Goal: Task Accomplishment & Management: Manage account settings

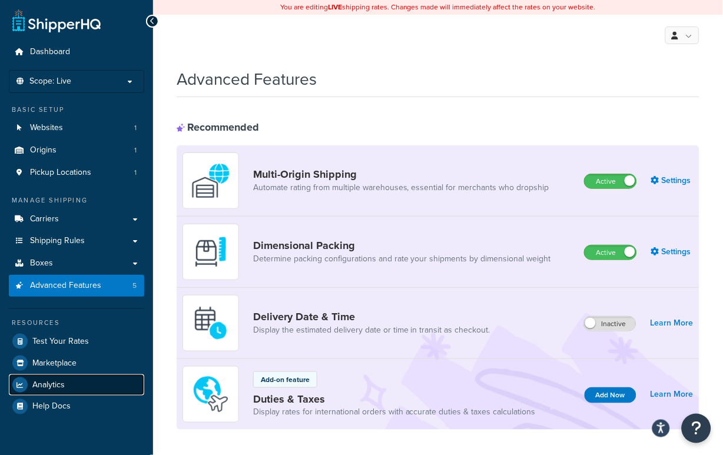
click at [62, 383] on span "Analytics" at bounding box center [48, 385] width 32 height 10
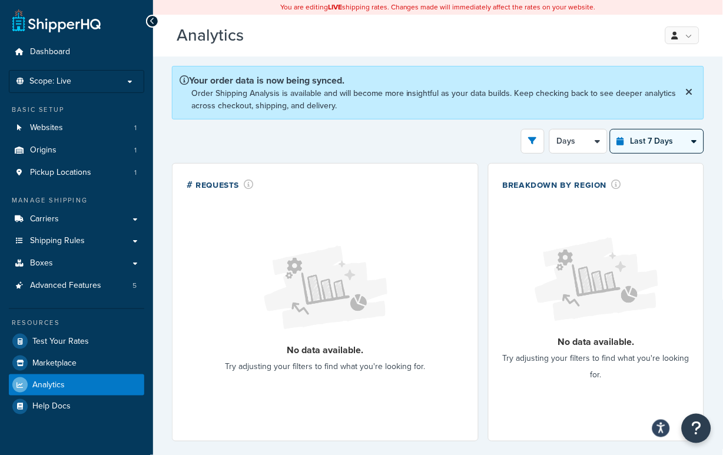
click at [649, 143] on select "Last 24 Hours Last 7 Days Last 30 Days Last 3 Months Last 6 Months Last 12 Mont…" at bounding box center [657, 142] width 93 height 24
select select "last_30_days"
click at [611, 130] on select "Last 24 Hours Last 7 Days Last 30 Days Last 3 Months Last 6 Months Last 12 Mont…" at bounding box center [657, 142] width 93 height 24
select select "5d"
click at [645, 147] on select "Last 24 Hours Last 7 Days Last 30 Days Last 3 Months Last 6 Months Last 12 Mont…" at bounding box center [657, 142] width 93 height 24
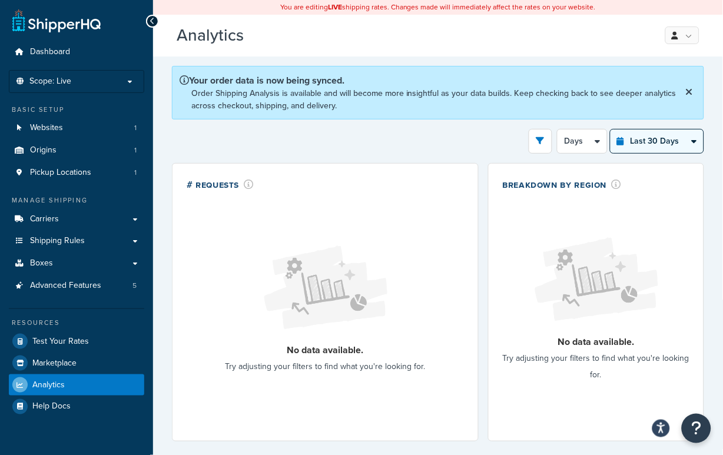
select select "last_3_months"
click at [611, 130] on select "Last 24 Hours Last 7 Days Last 30 Days Last 3 Months Last 6 Months Last 12 Mont…" at bounding box center [657, 142] width 93 height 24
select select "1w"
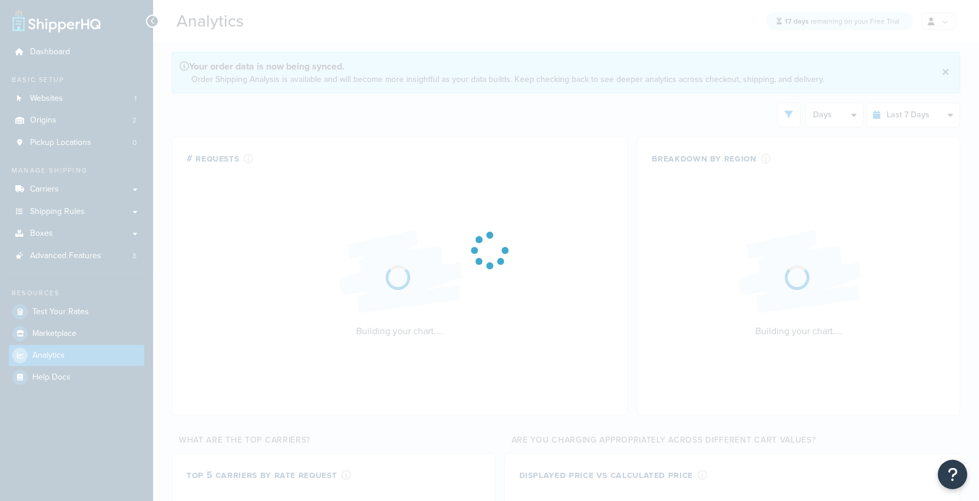
select select "last_7_days"
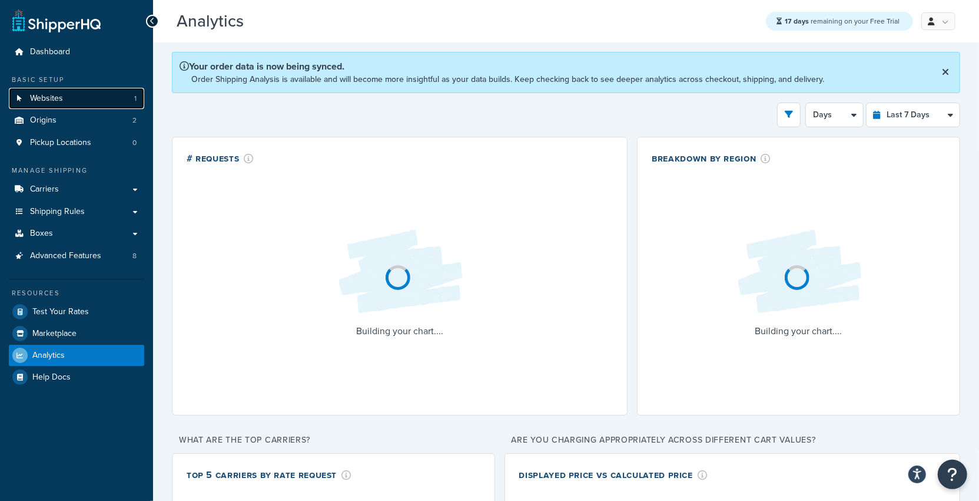
click at [87, 97] on link "Websites 1" at bounding box center [76, 99] width 135 height 22
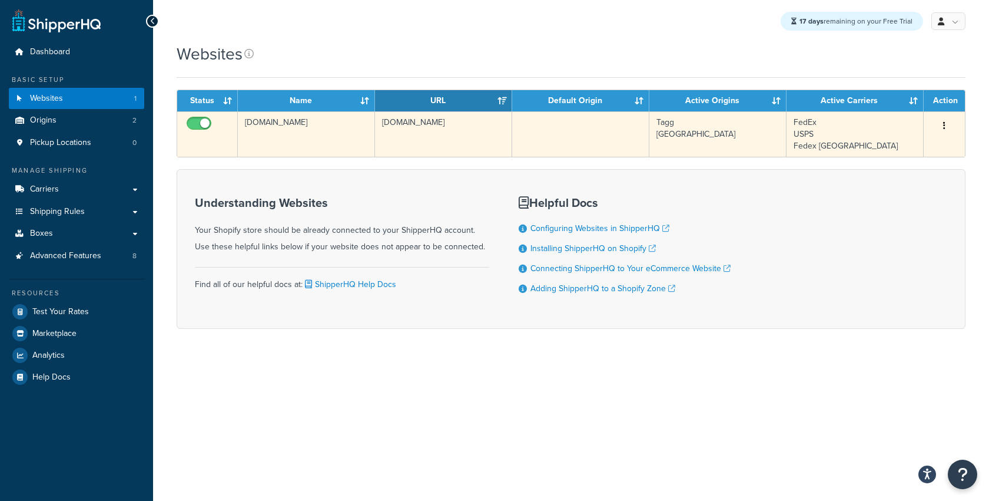
click at [453, 141] on td "[DOMAIN_NAME]" at bounding box center [443, 133] width 137 height 45
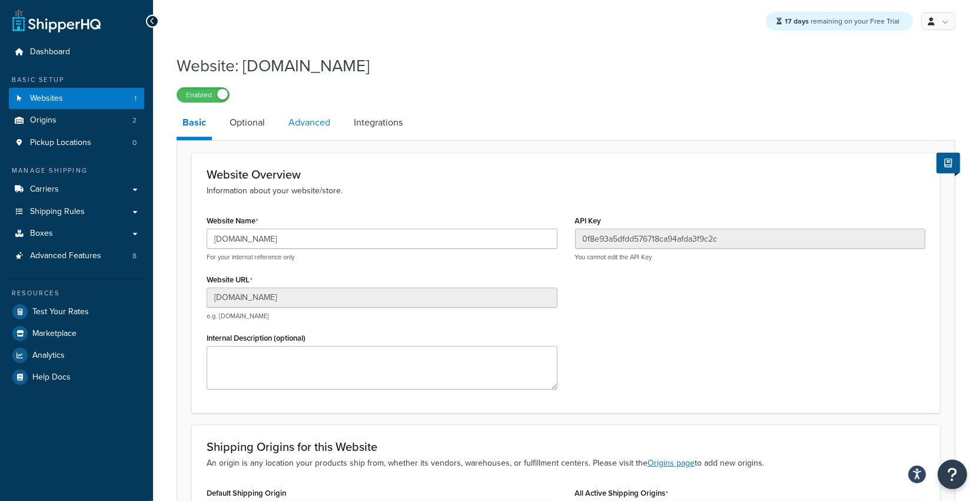
click at [318, 124] on link "Advanced" at bounding box center [310, 122] width 54 height 28
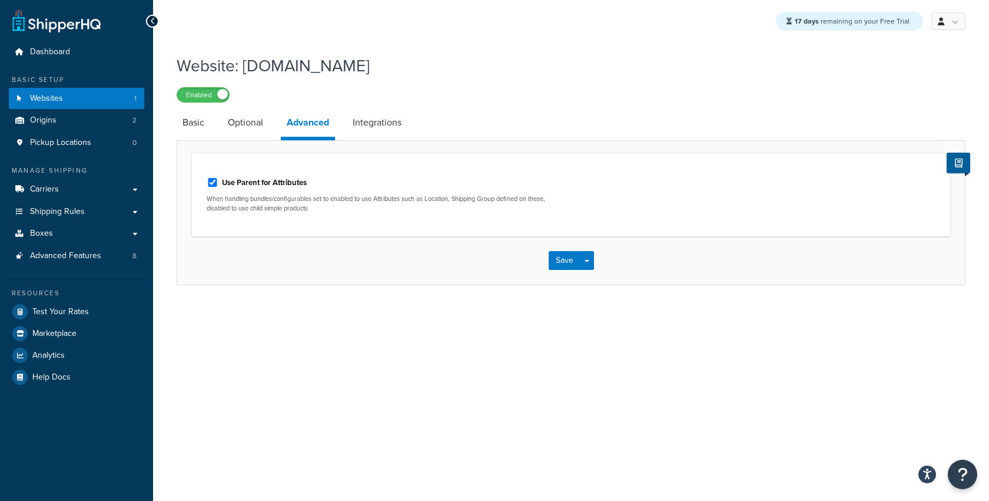
click at [241, 180] on label "Use Parent for Attributes" at bounding box center [264, 182] width 85 height 11
click at [219, 180] on input "Use Parent for Attributes" at bounding box center [213, 182] width 12 height 9
click at [260, 179] on label "Use Parent for Attributes" at bounding box center [264, 182] width 85 height 11
click at [219, 179] on input "Use Parent for Attributes" at bounding box center [213, 182] width 12 height 9
checkbox input "true"
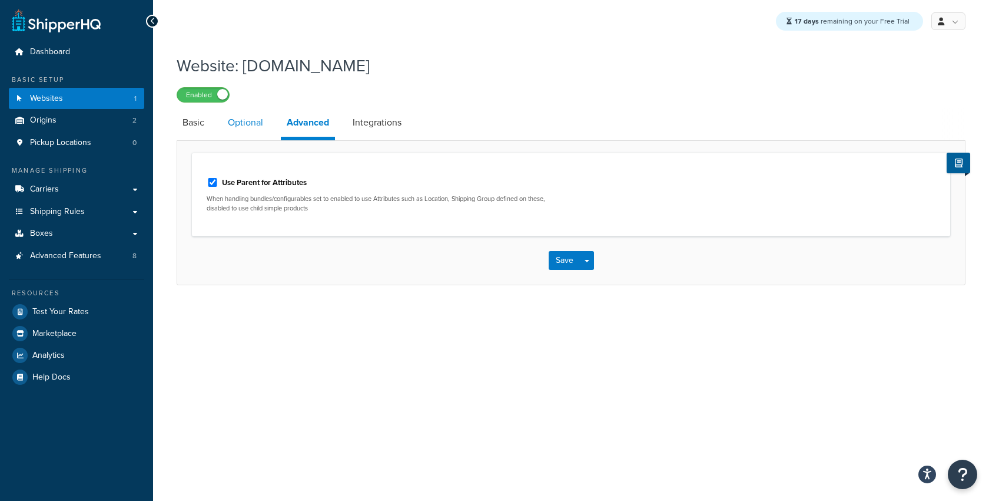
click at [252, 126] on link "Optional" at bounding box center [245, 122] width 47 height 28
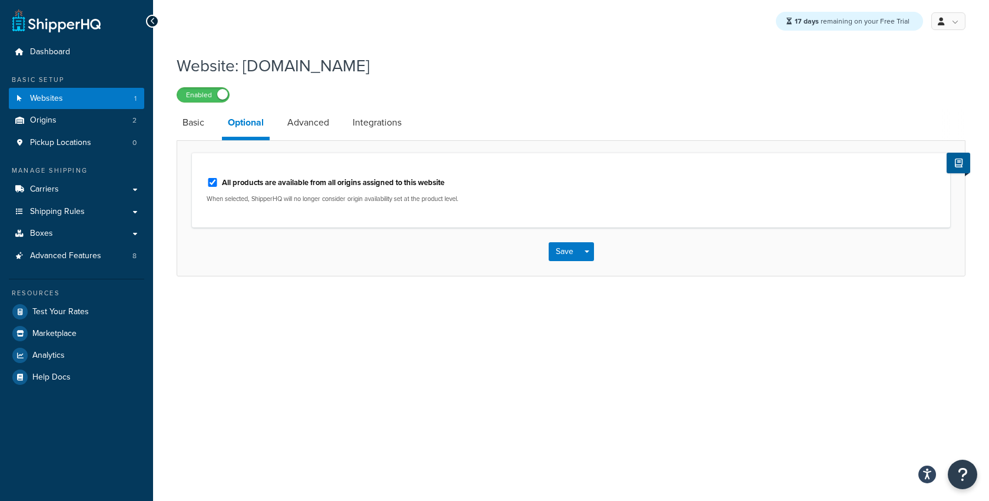
click at [224, 179] on label "All products are available from all origins assigned to this website" at bounding box center [333, 182] width 223 height 11
click at [219, 179] on input "All products are available from all origins assigned to this website" at bounding box center [213, 182] width 12 height 9
click at [224, 179] on label "All products are available from all origins assigned to this website" at bounding box center [333, 182] width 223 height 11
click at [219, 179] on input "All products are available from all origins assigned to this website" at bounding box center [213, 182] width 12 height 9
checkbox input "true"
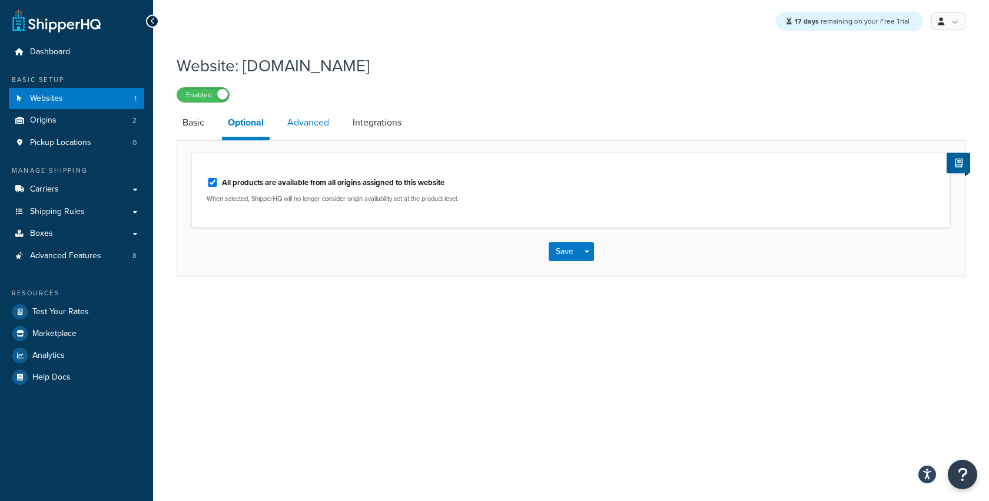
click at [310, 129] on link "Advanced" at bounding box center [309, 122] width 54 height 28
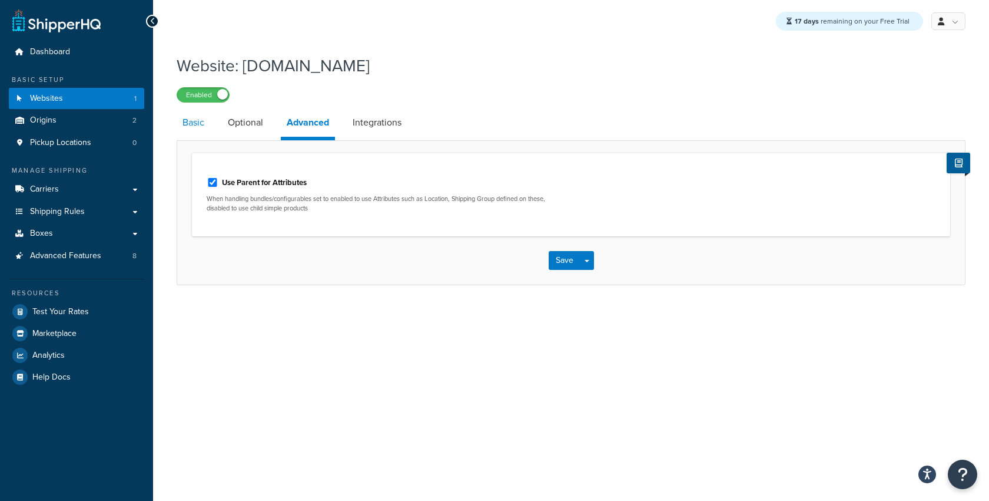
click at [204, 124] on link "Basic" at bounding box center [194, 122] width 34 height 28
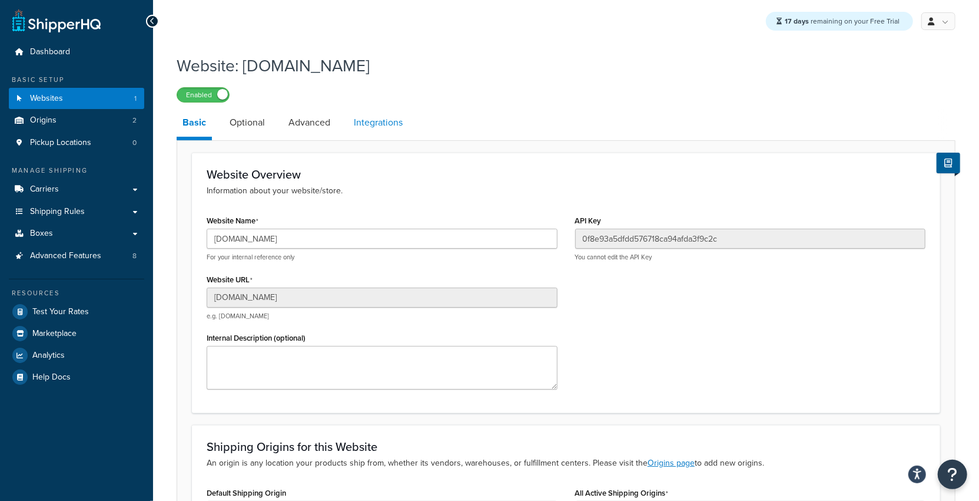
click at [367, 127] on link "Integrations" at bounding box center [378, 122] width 61 height 28
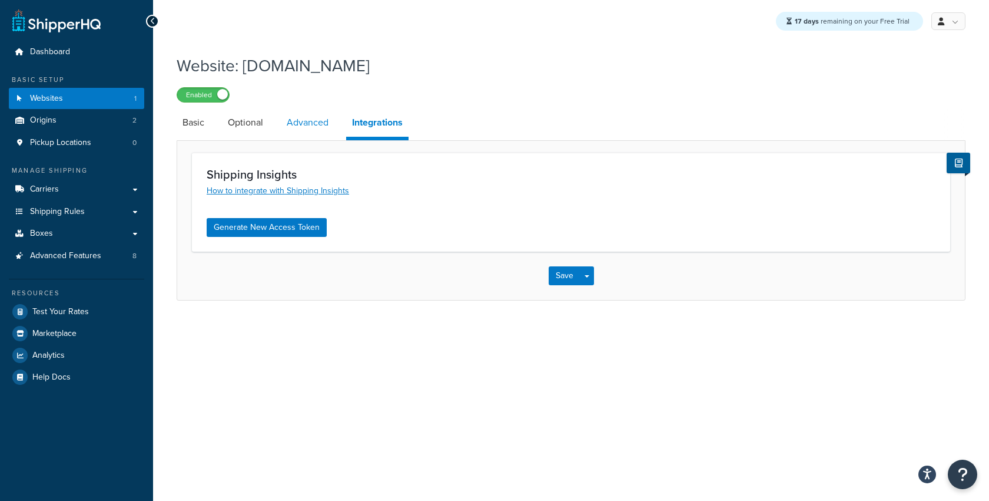
click at [319, 127] on link "Advanced" at bounding box center [308, 122] width 54 height 28
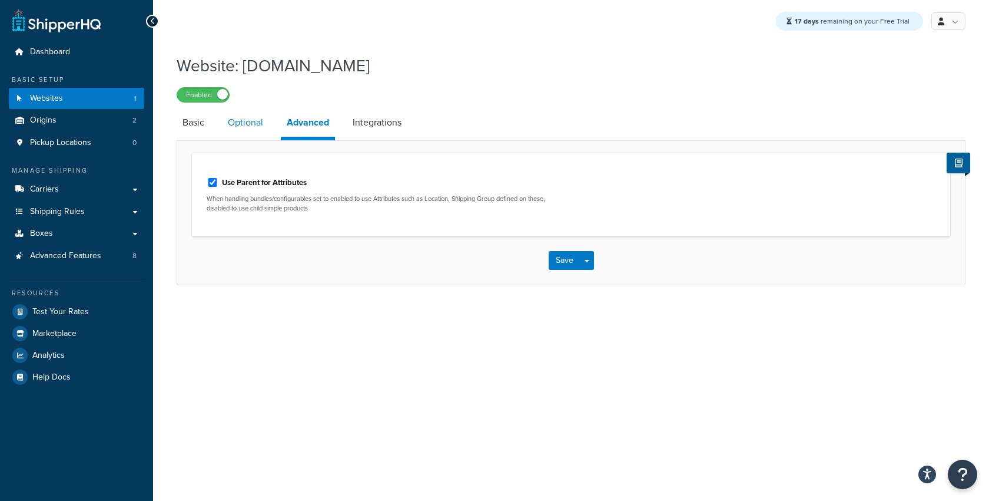
click at [257, 123] on link "Optional" at bounding box center [245, 122] width 47 height 28
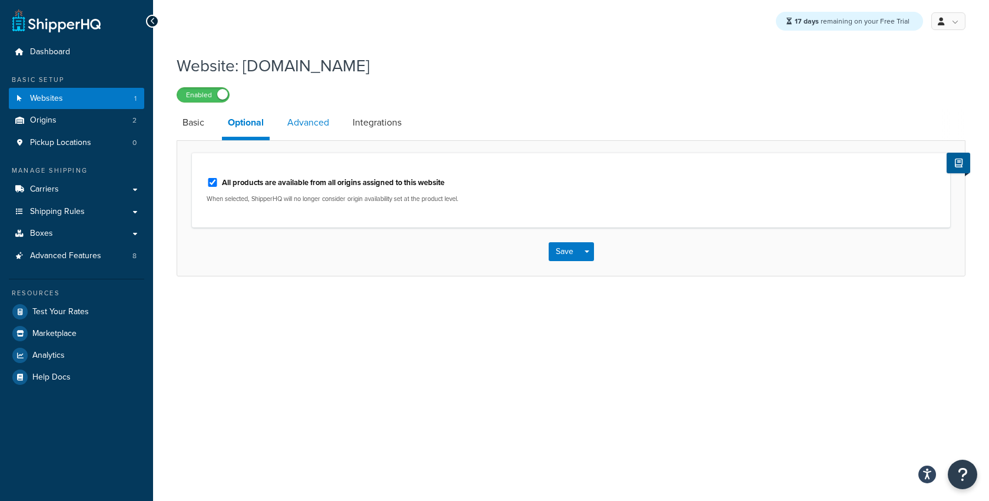
click at [308, 123] on link "Advanced" at bounding box center [309, 122] width 54 height 28
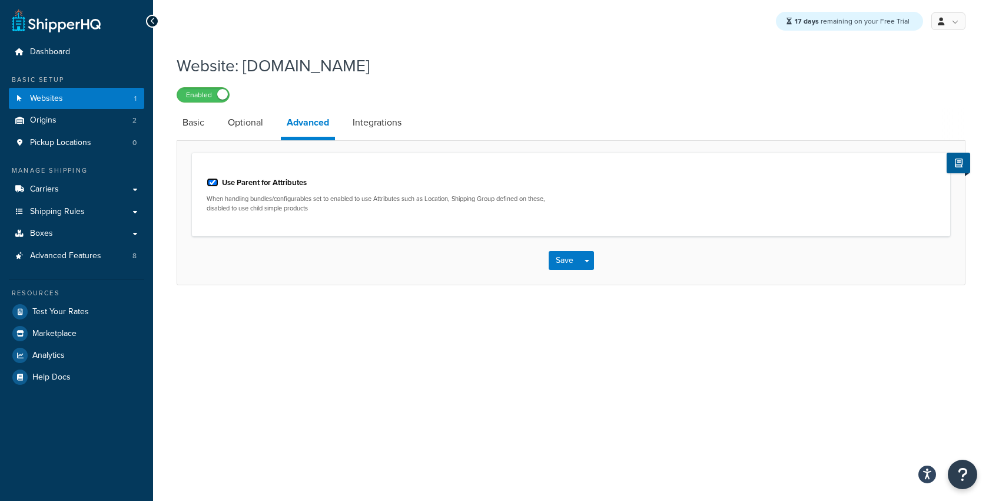
click at [209, 180] on input "Use Parent for Attributes" at bounding box center [213, 182] width 12 height 9
click at [209, 183] on input "Use Parent for Attributes" at bounding box center [213, 182] width 12 height 9
click at [211, 184] on input "Use Parent for Attributes" at bounding box center [213, 182] width 12 height 9
checkbox input "true"
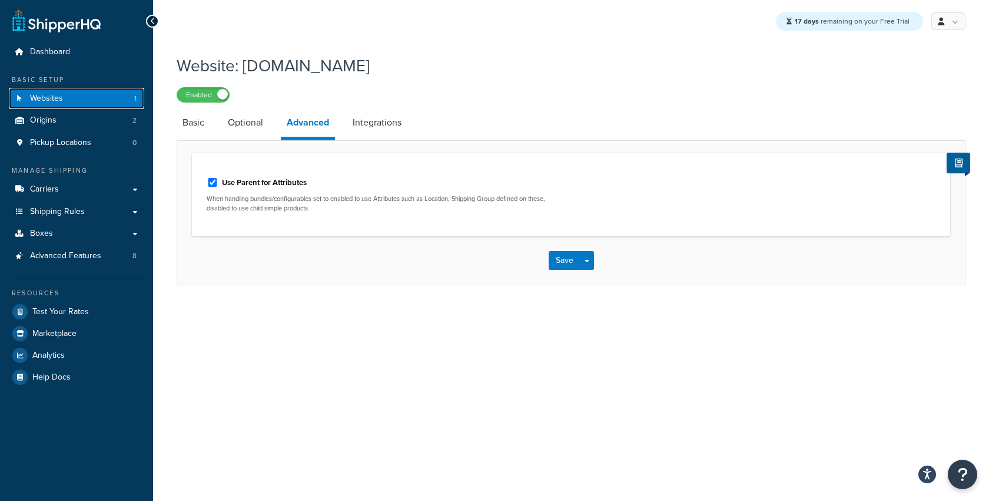
click at [87, 101] on link "Websites 1" at bounding box center [76, 99] width 135 height 22
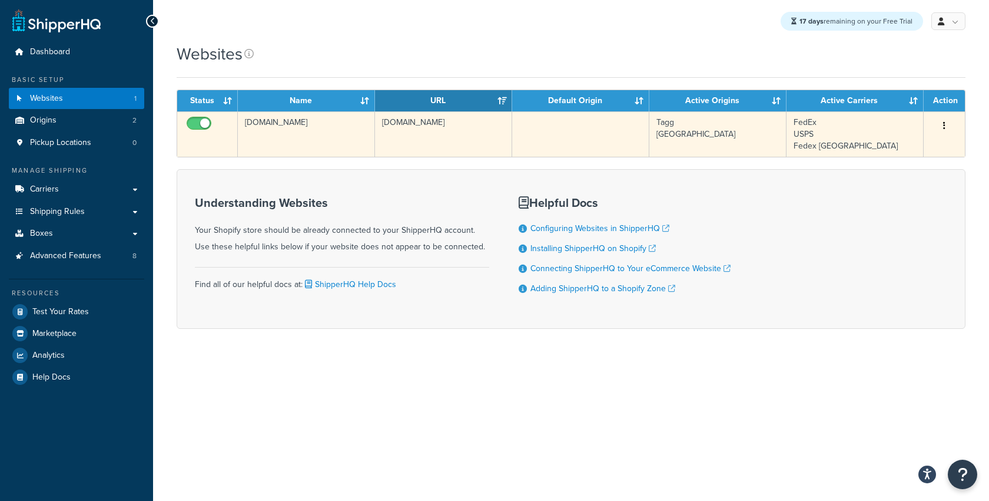
click at [456, 137] on td "[DOMAIN_NAME]" at bounding box center [443, 133] width 137 height 45
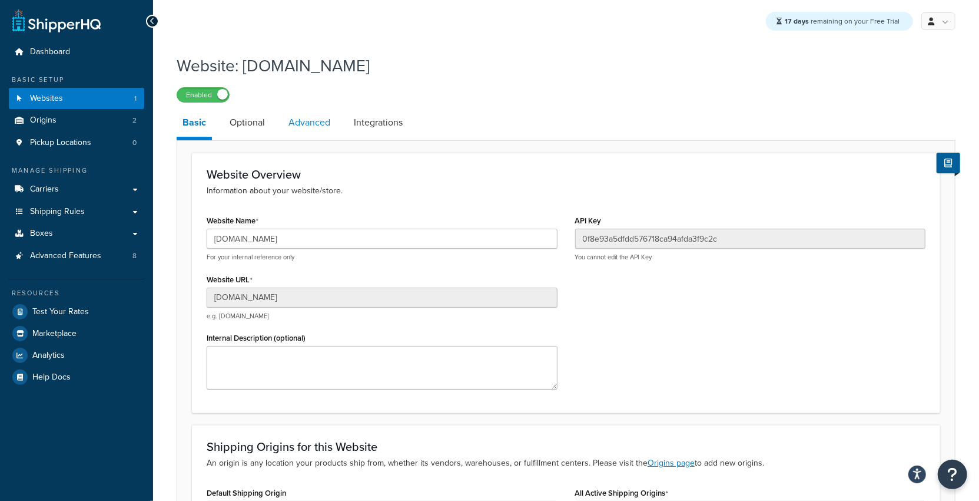
click at [320, 124] on link "Advanced" at bounding box center [310, 122] width 54 height 28
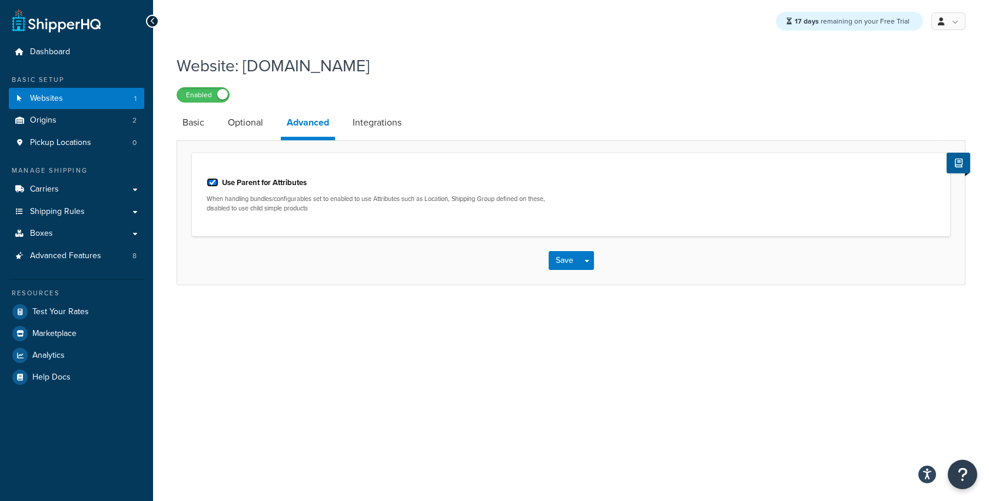
click at [216, 184] on input "Use Parent for Attributes" at bounding box center [213, 182] width 12 height 9
checkbox input "true"
click at [251, 127] on link "Optional" at bounding box center [245, 122] width 47 height 28
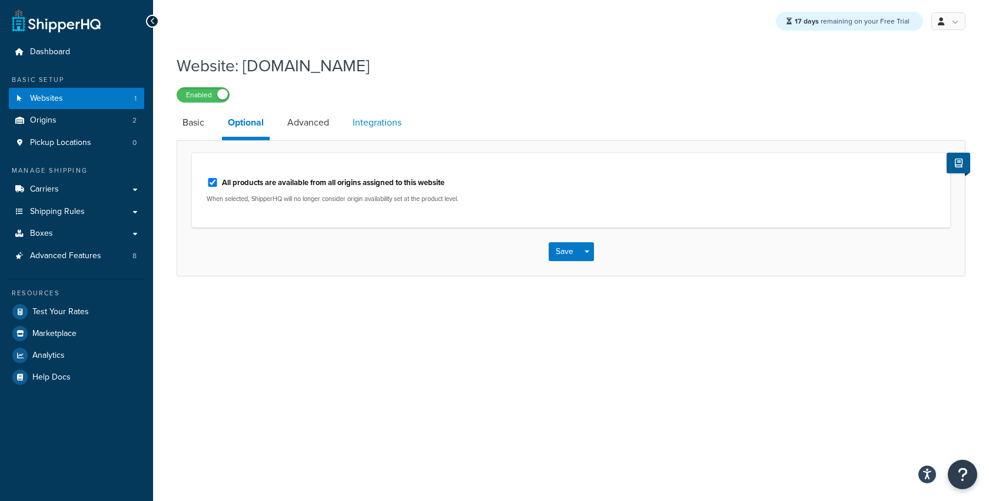
click at [389, 110] on link "Integrations" at bounding box center [377, 122] width 61 height 28
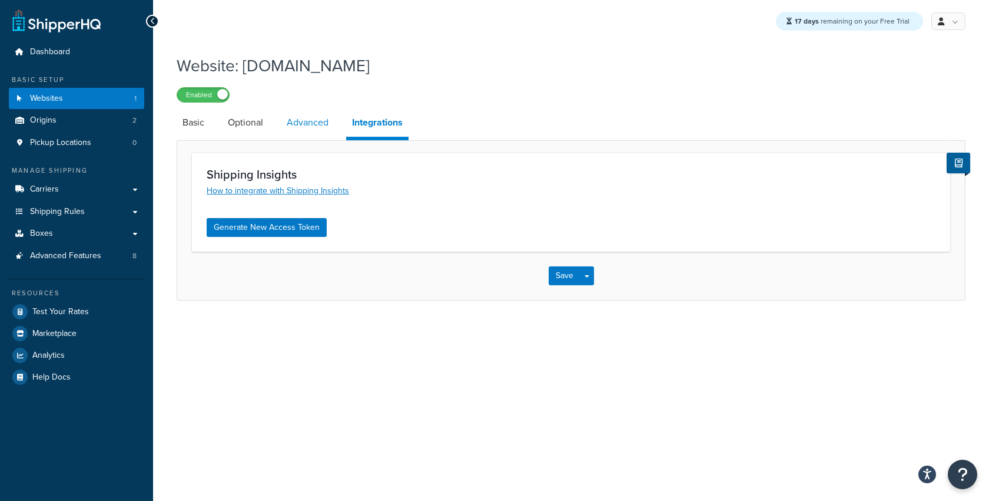
click at [308, 120] on link "Advanced" at bounding box center [308, 122] width 54 height 28
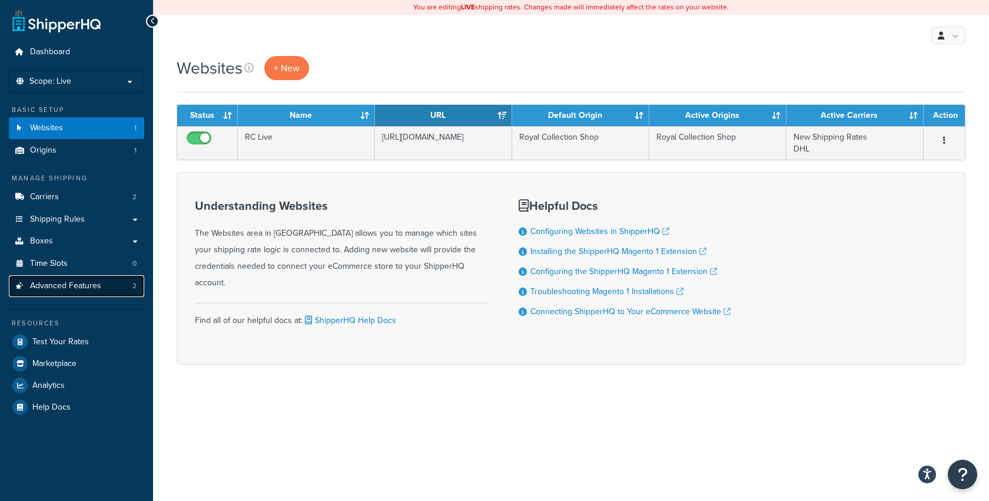
click at [102, 289] on link "Advanced Features 2" at bounding box center [76, 286] width 135 height 22
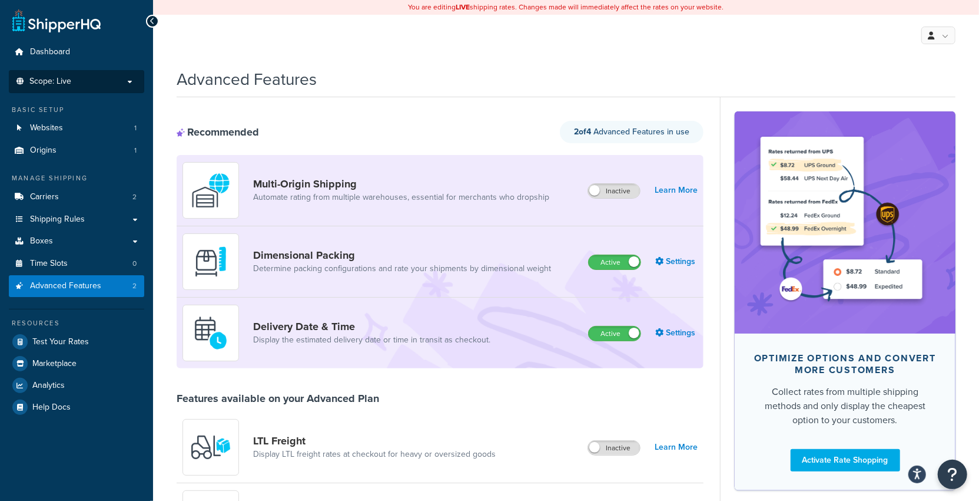
click at [123, 86] on li "Scope: Live" at bounding box center [76, 81] width 135 height 23
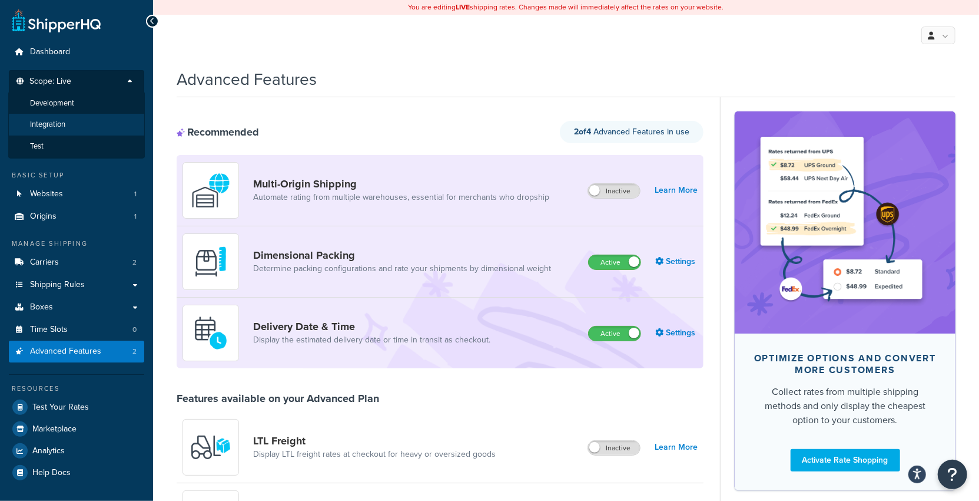
click at [94, 124] on li "Integration" at bounding box center [76, 125] width 137 height 22
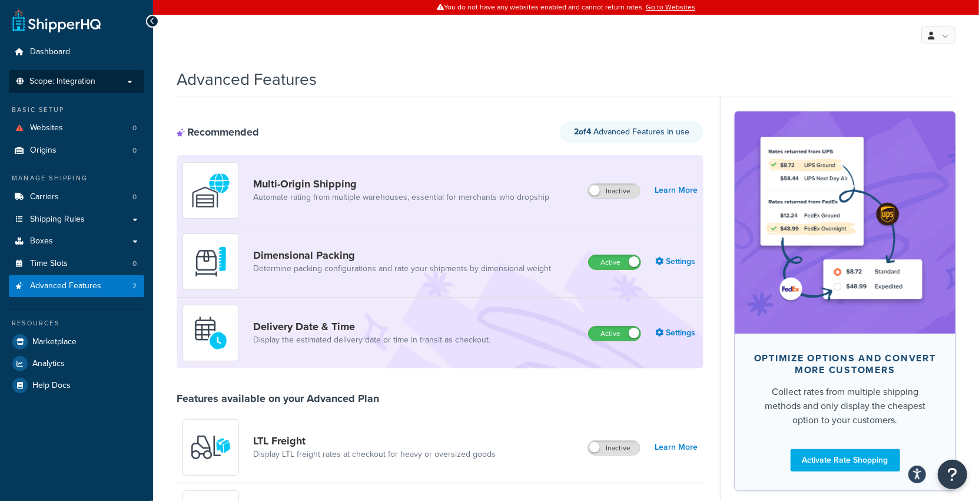
click at [128, 81] on p "Scope: Integration" at bounding box center [76, 82] width 125 height 10
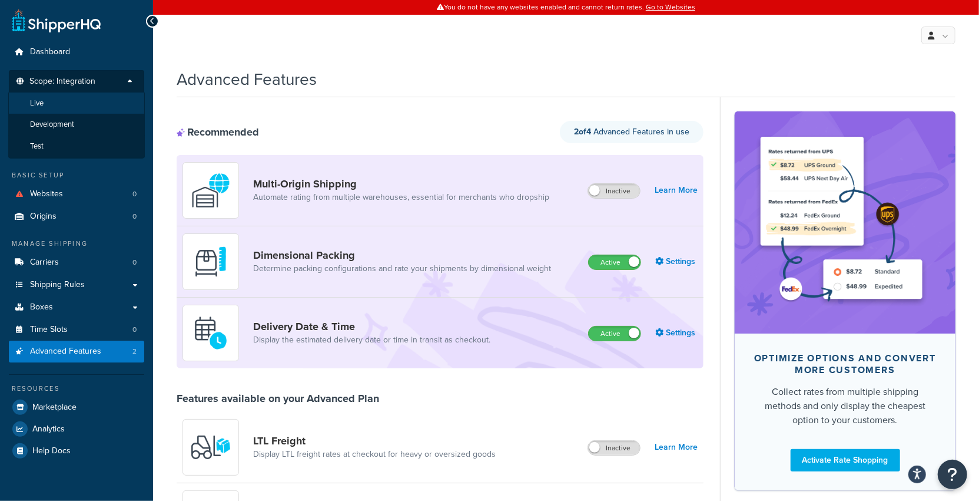
click at [98, 97] on li "Live" at bounding box center [76, 103] width 137 height 22
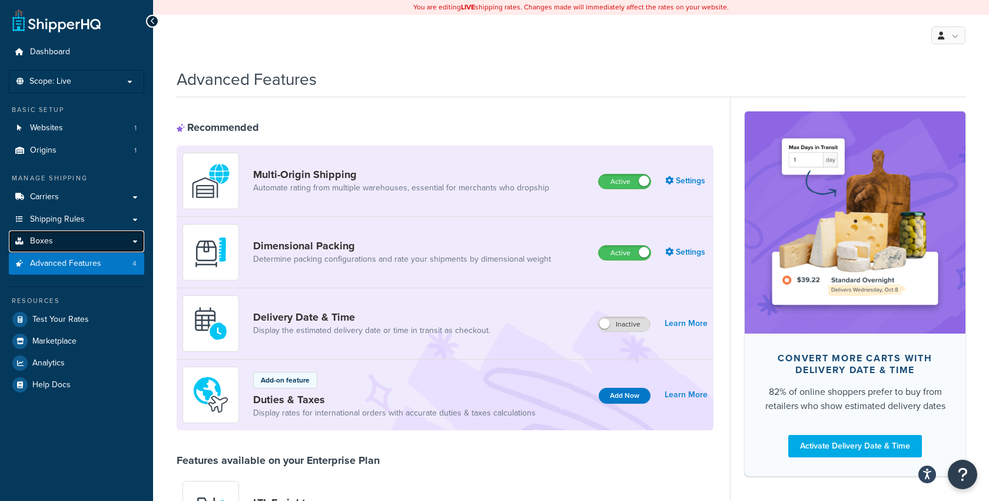
click at [84, 239] on link "Boxes" at bounding box center [76, 241] width 135 height 22
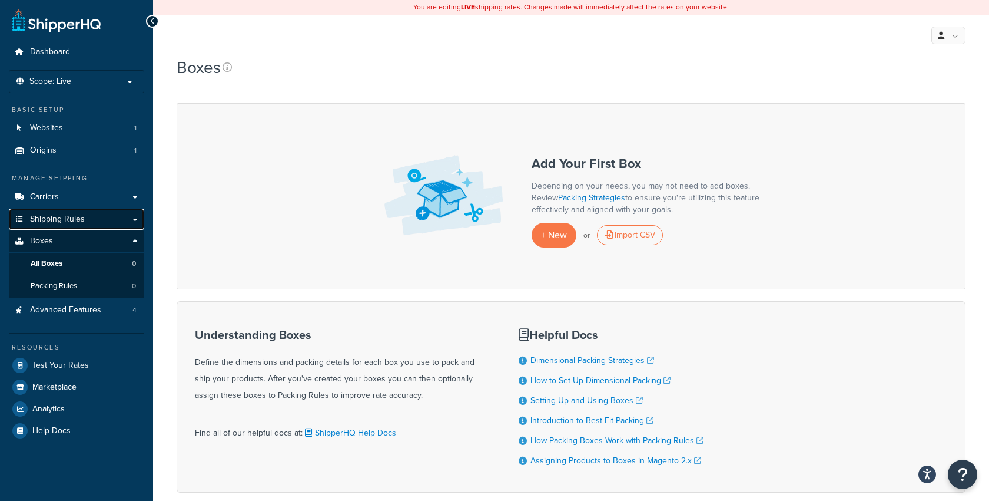
click at [86, 226] on link "Shipping Rules" at bounding box center [76, 219] width 135 height 22
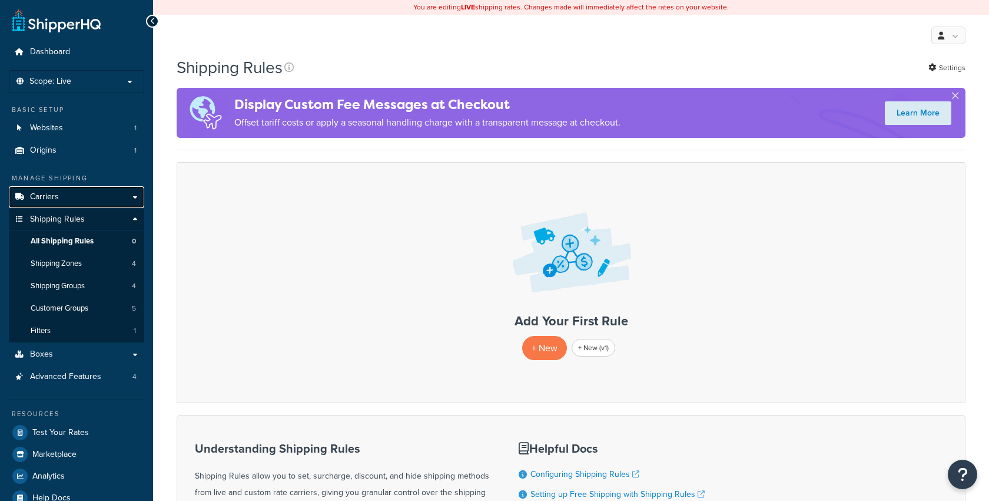
click at [96, 193] on link "Carriers" at bounding box center [76, 197] width 135 height 22
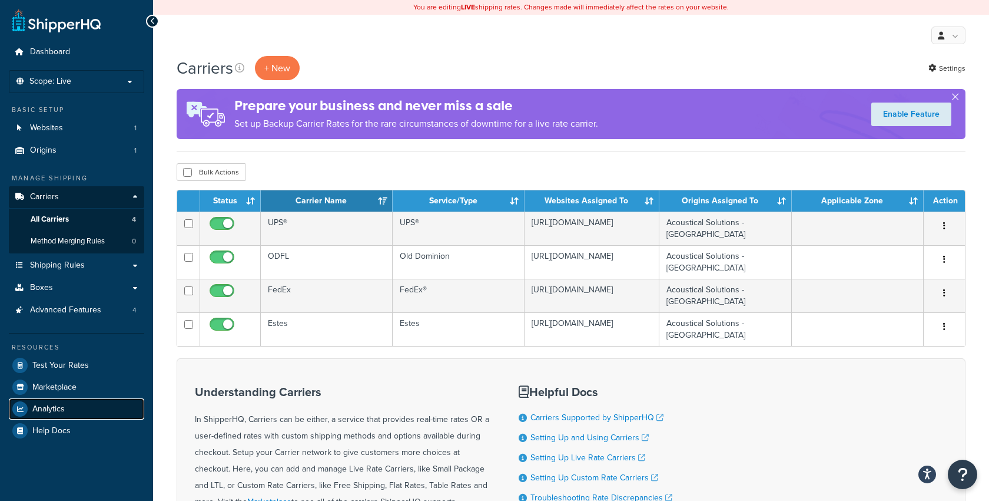
click at [57, 411] on span "Analytics" at bounding box center [48, 409] width 32 height 10
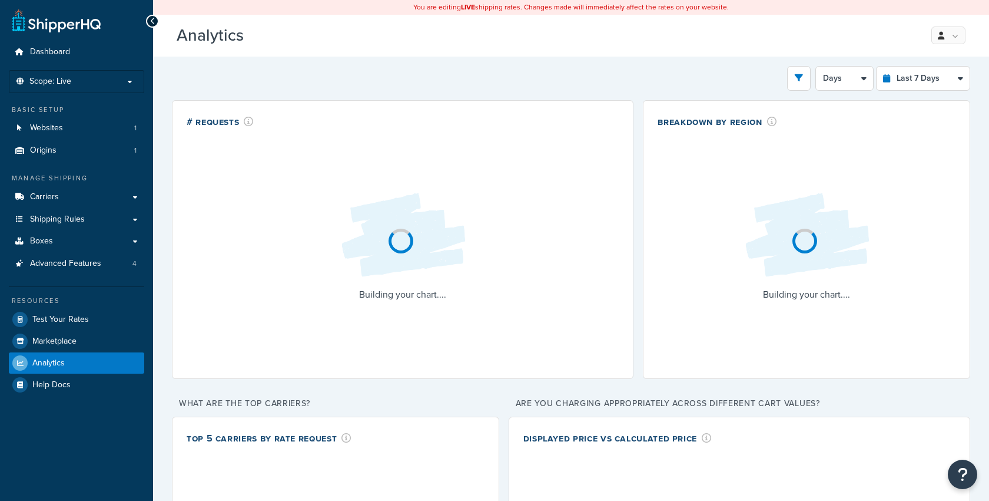
select select "last_7_days"
